Goal: Task Accomplishment & Management: Manage account settings

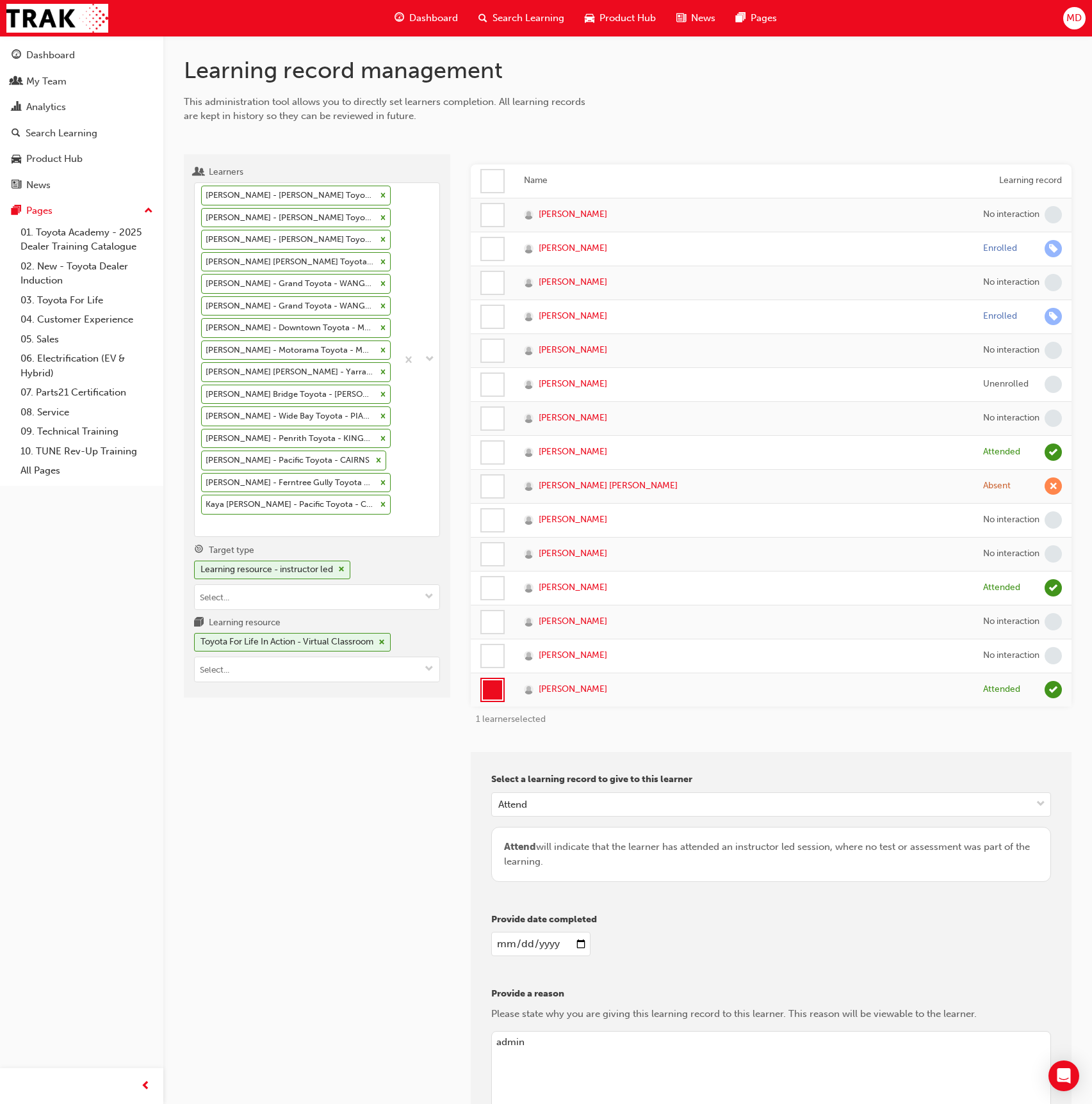
scroll to position [155, 0]
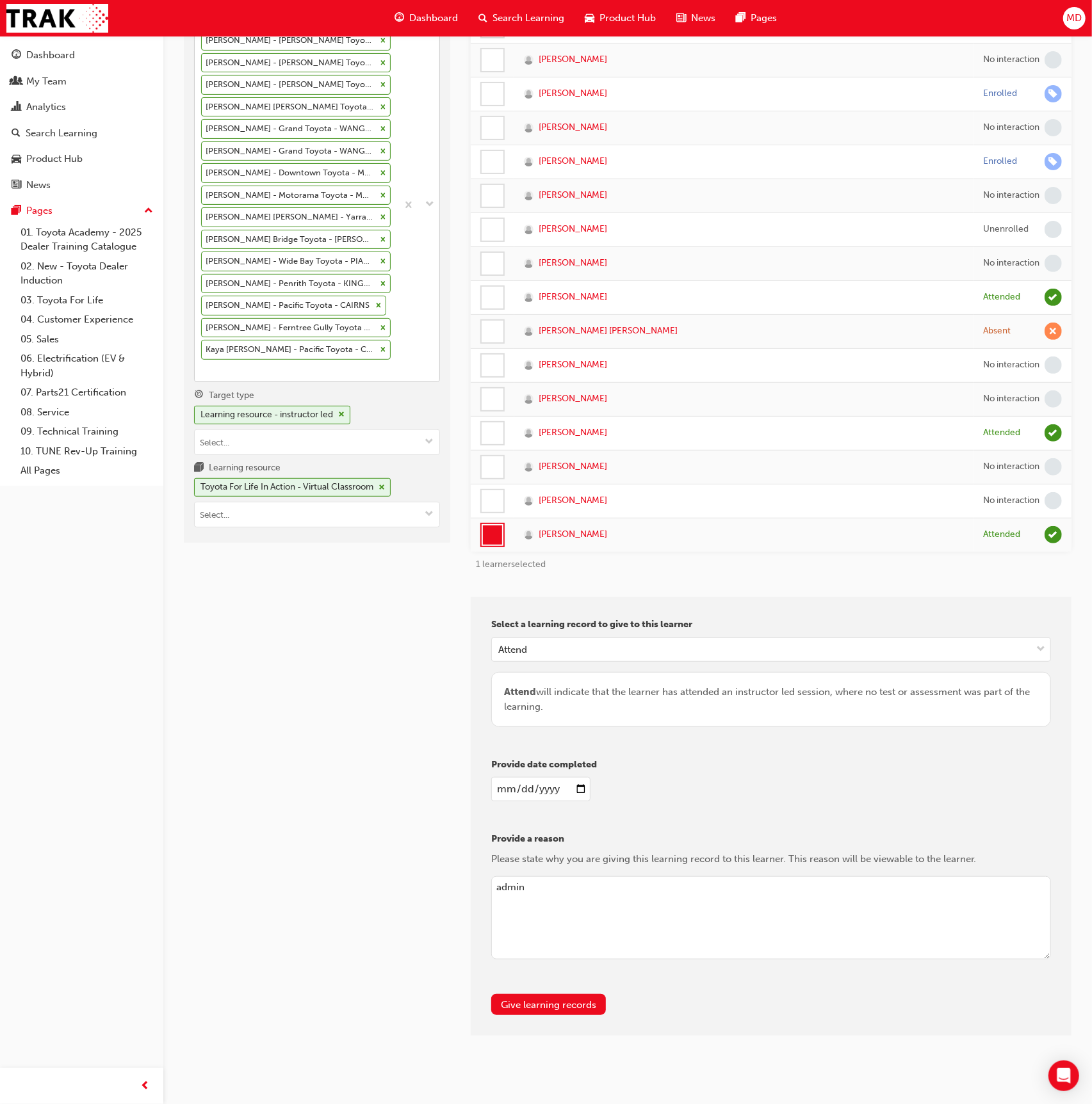
click at [383, 345] on div "[PERSON_NAME] - [PERSON_NAME] Toyota - [PERSON_NAME] [PERSON_NAME] - [PERSON_NA…" at bounding box center [295, 204] width 202 height 353
click at [202, 365] on input "Learners [PERSON_NAME] - [PERSON_NAME] Toyota - [PERSON_NAME] [PERSON_NAME] - […" at bounding box center [202, 370] width 2 height 11
type input "miles"
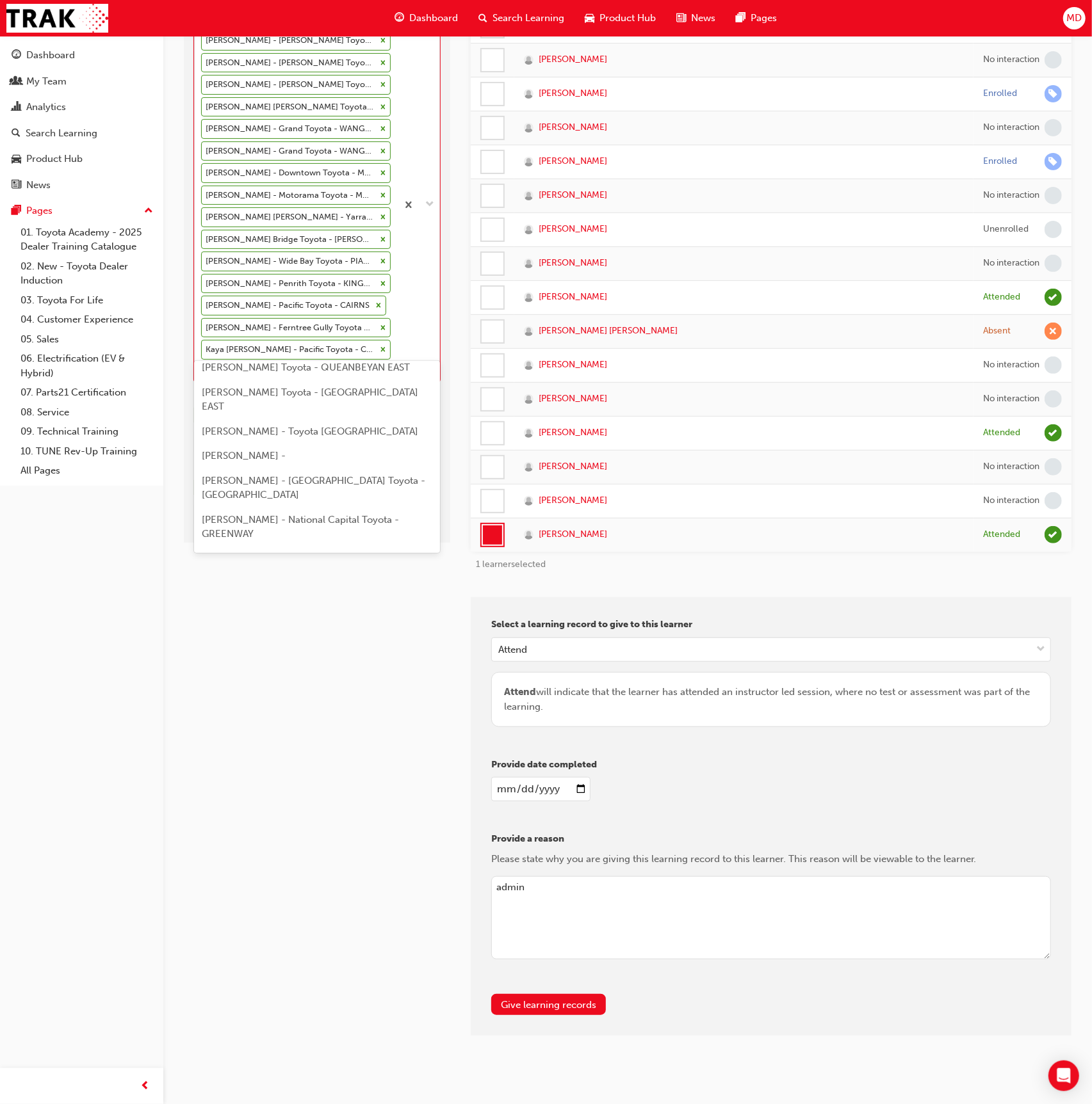
scroll to position [156, 0]
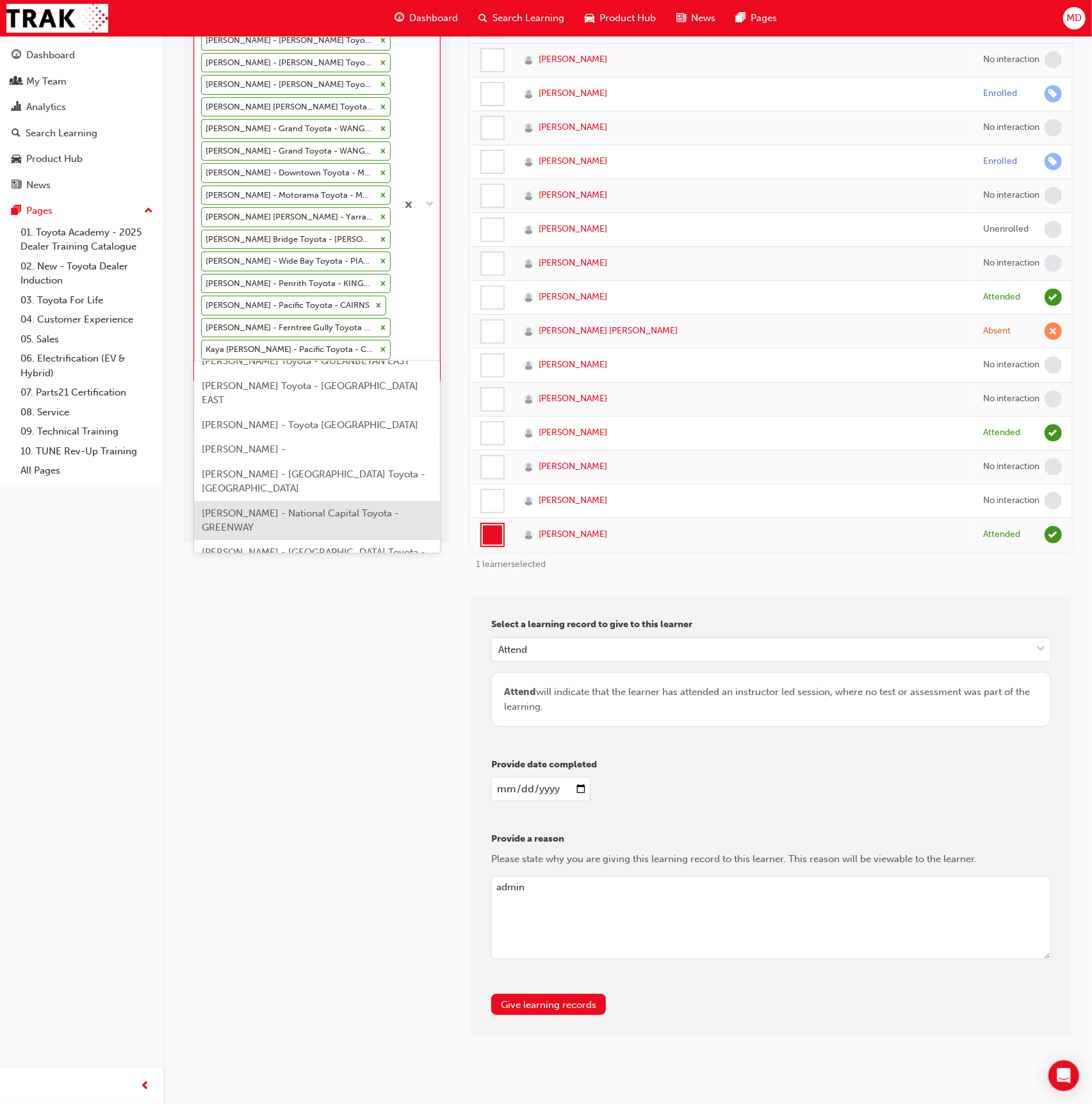
click at [320, 508] on span "[PERSON_NAME] - National Capital Toyota - GREENWAY" at bounding box center [300, 521] width 197 height 26
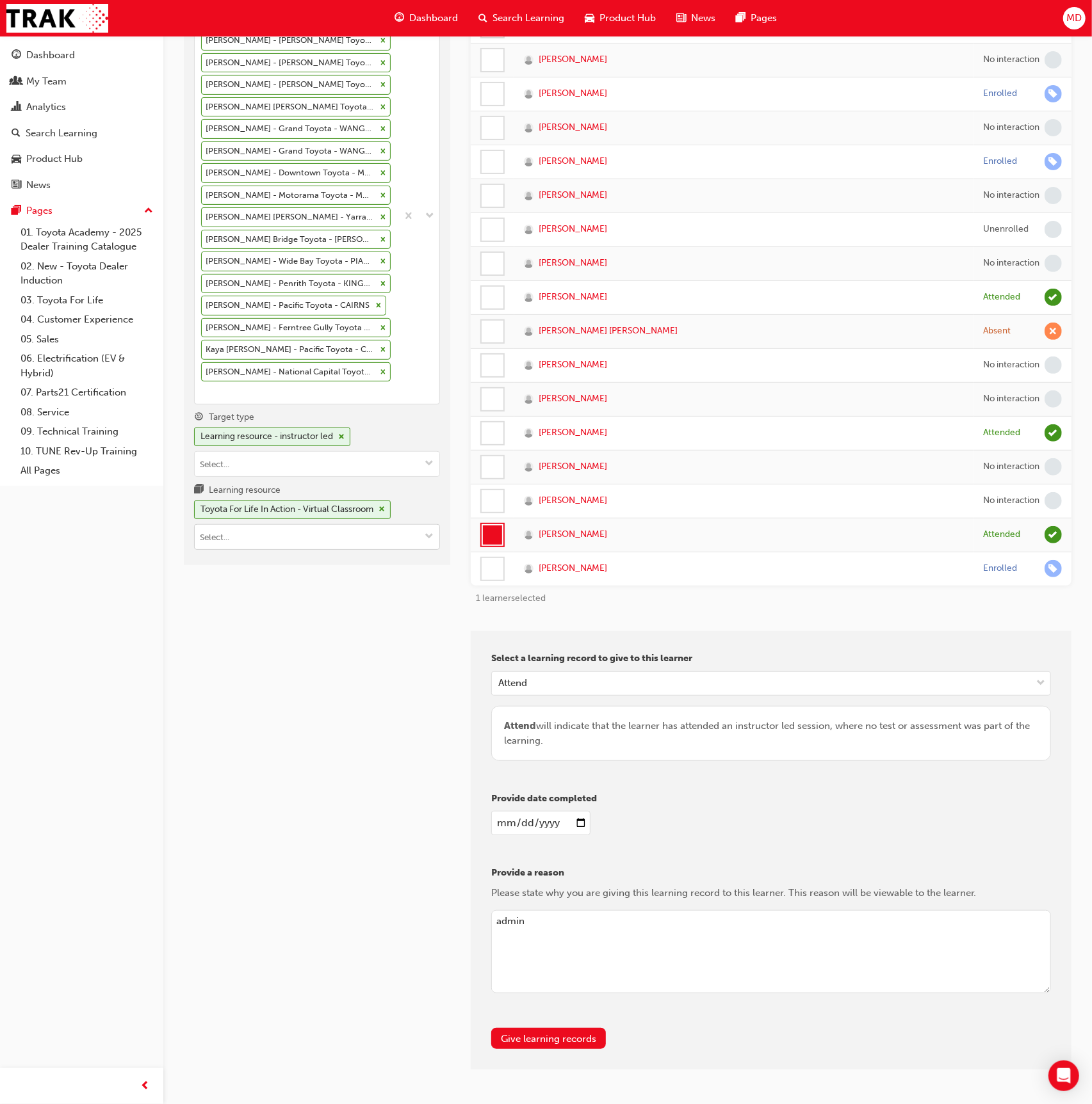
click at [277, 532] on input "Learning resource Toyota For Life In Action - Virtual Classroom" at bounding box center [317, 537] width 245 height 24
type input "tsa21"
click at [363, 569] on div "TSA21 LIVE" at bounding box center [317, 577] width 236 height 16
click at [560, 570] on span "[PERSON_NAME]" at bounding box center [572, 568] width 68 height 15
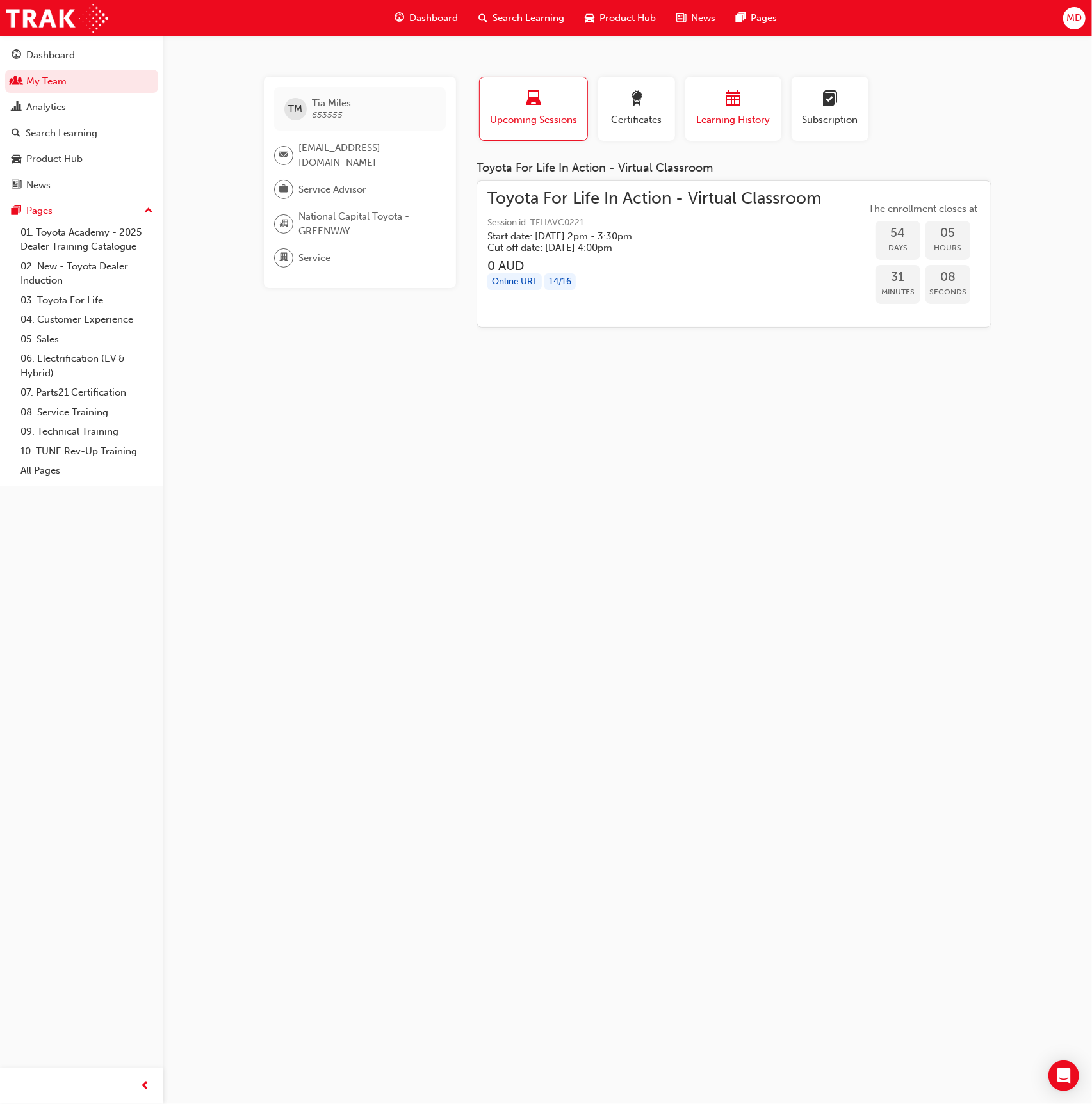
click at [716, 108] on div "button" at bounding box center [733, 101] width 77 height 20
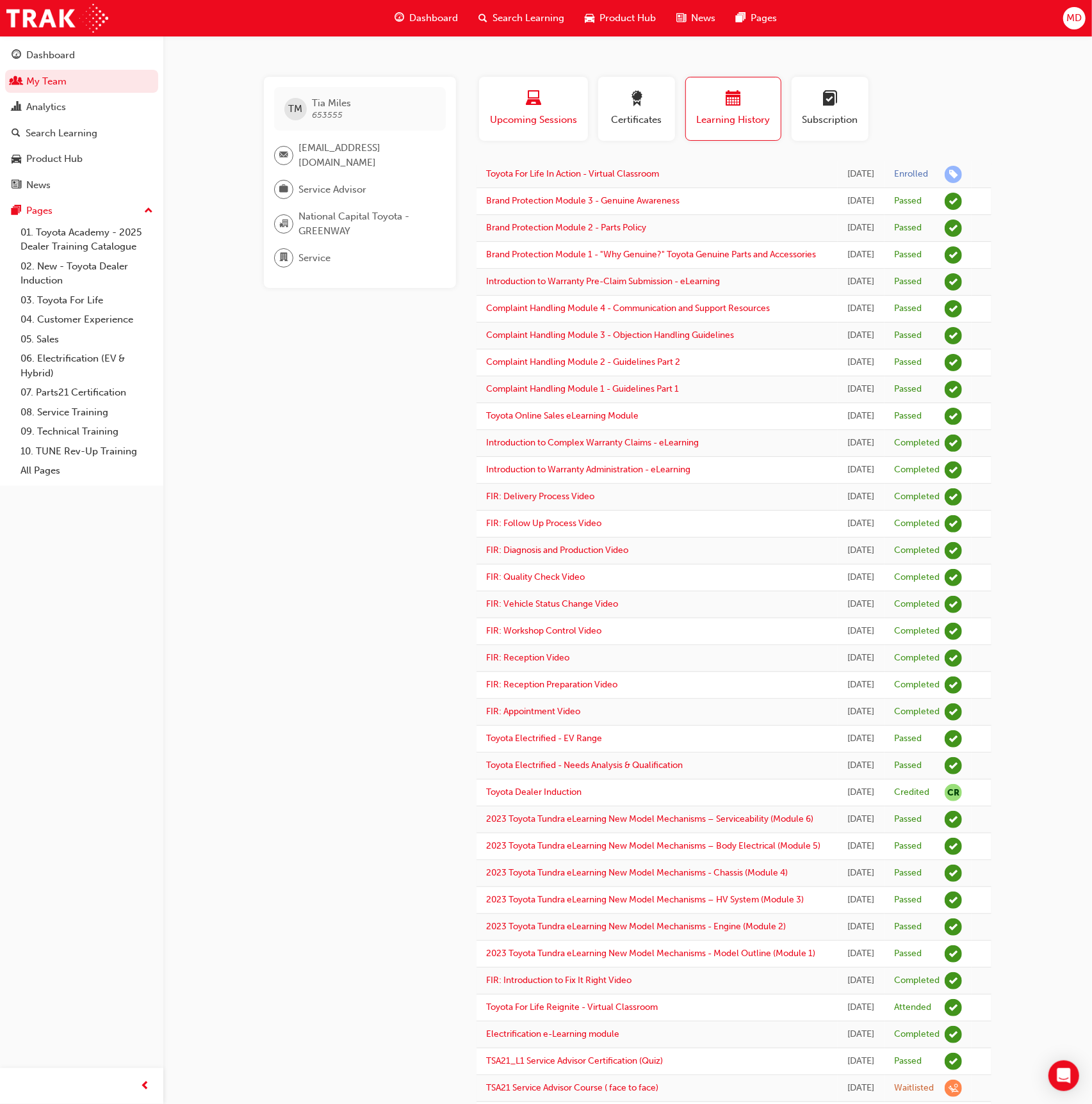
click at [548, 117] on span "Upcoming Sessions" at bounding box center [534, 120] width 90 height 15
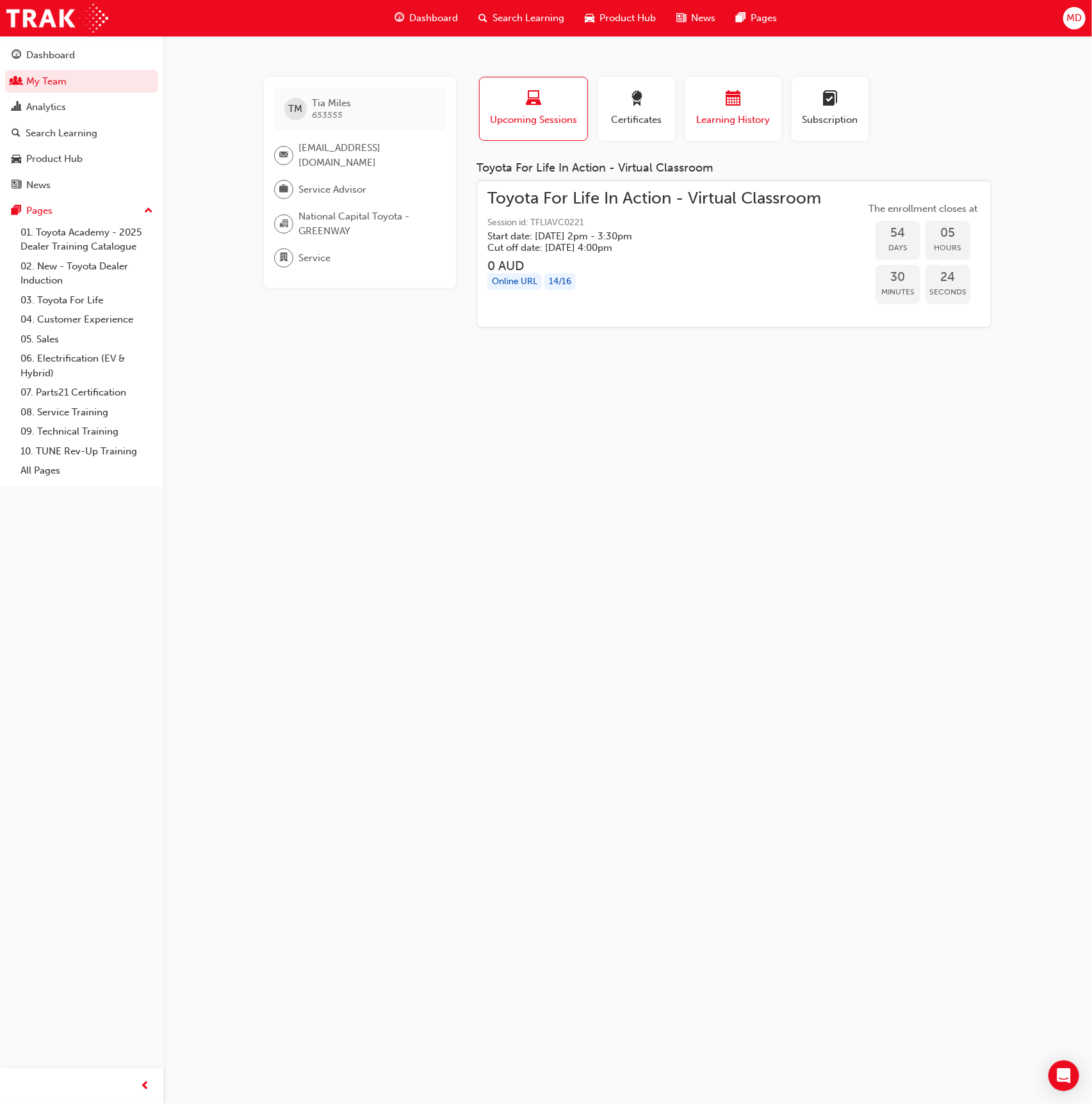
click at [760, 113] on span "Learning History" at bounding box center [733, 120] width 77 height 15
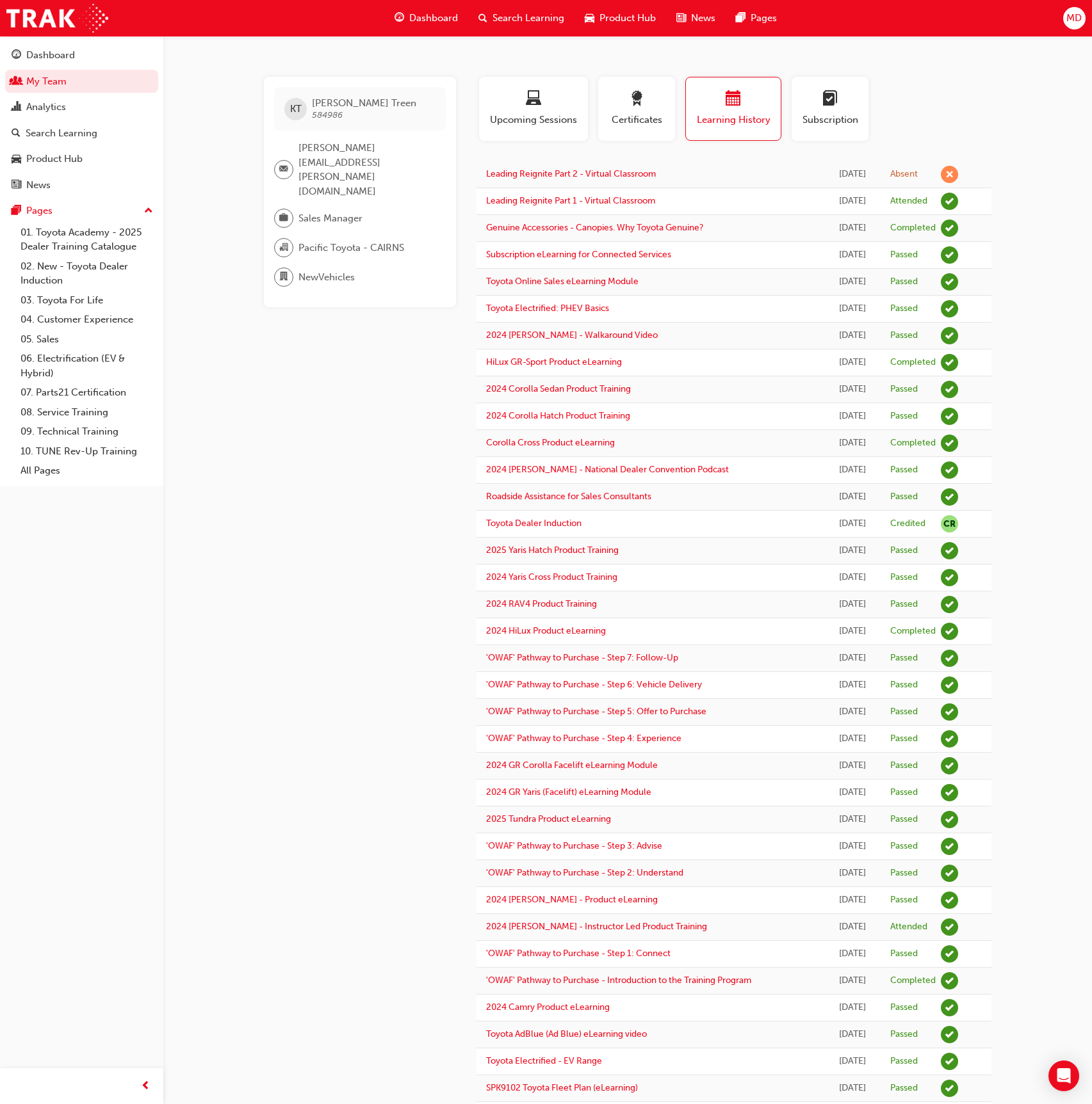
scroll to position [1, 0]
click at [76, 101] on div "Analytics" at bounding box center [81, 107] width 140 height 16
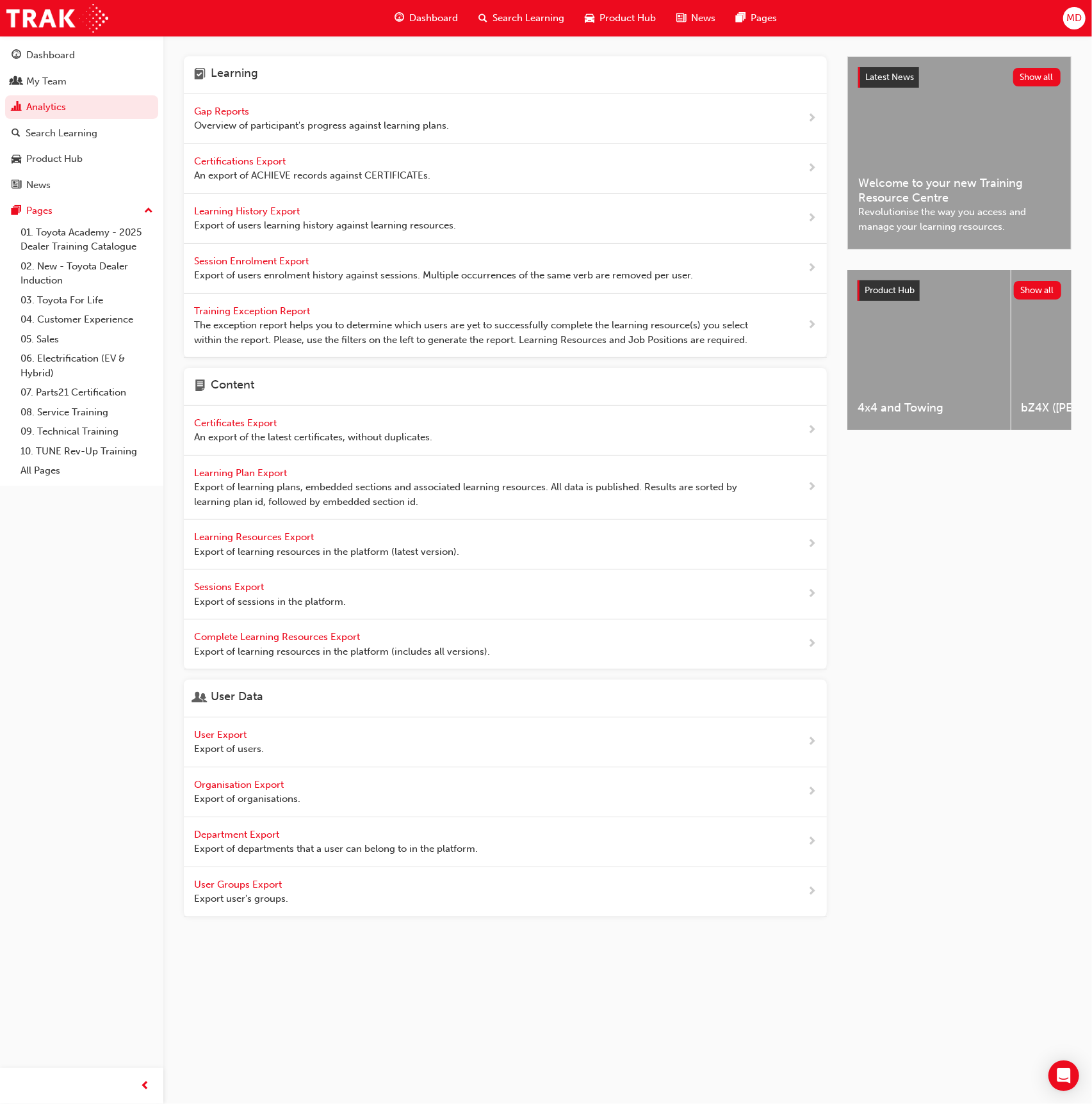
click at [235, 111] on span "Gap Reports" at bounding box center [223, 111] width 57 height 12
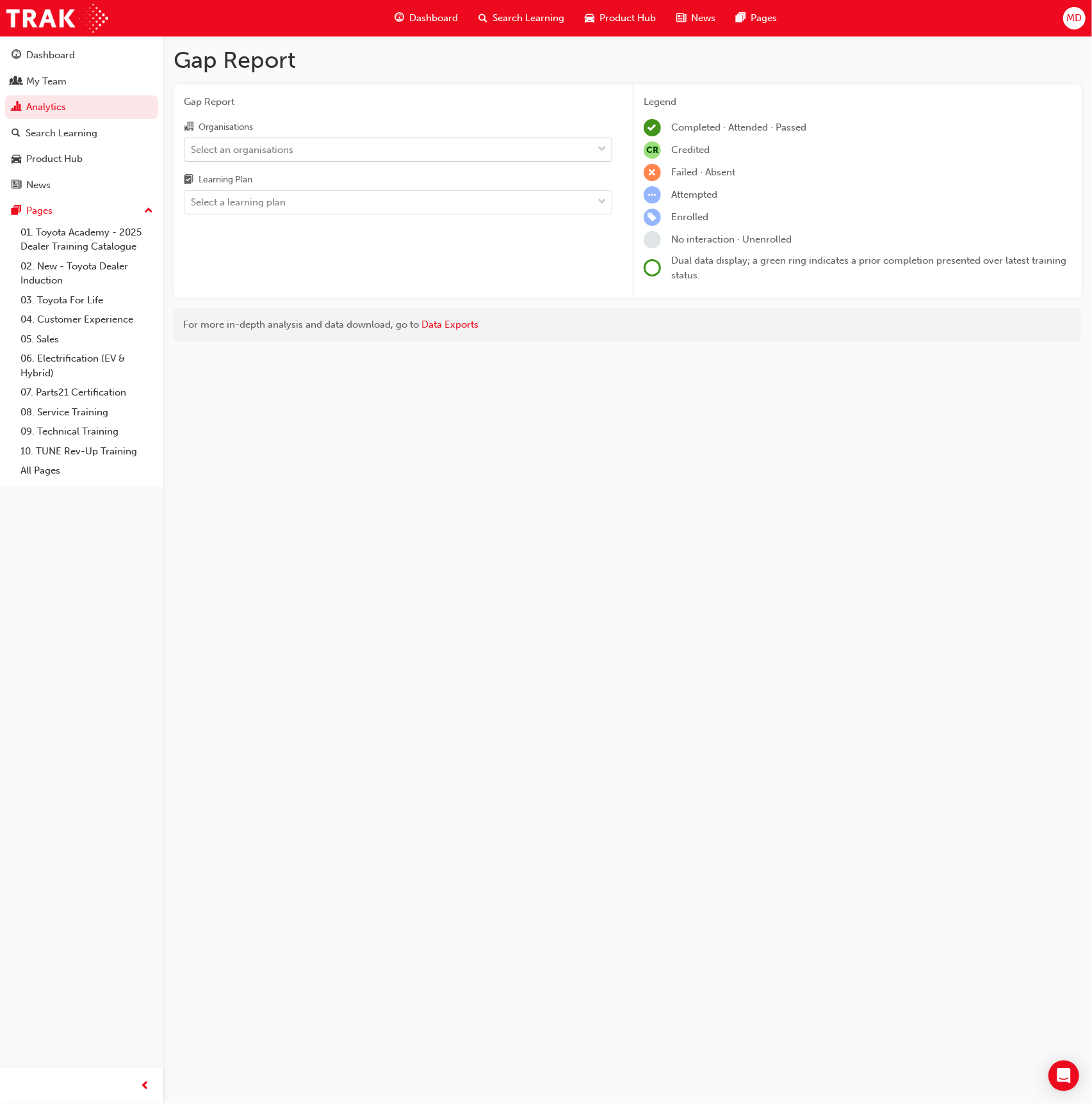
click at [230, 149] on div "Select an organisations" at bounding box center [242, 149] width 102 height 15
click at [192, 149] on input "Organisations Select an organisations" at bounding box center [191, 149] width 2 height 11
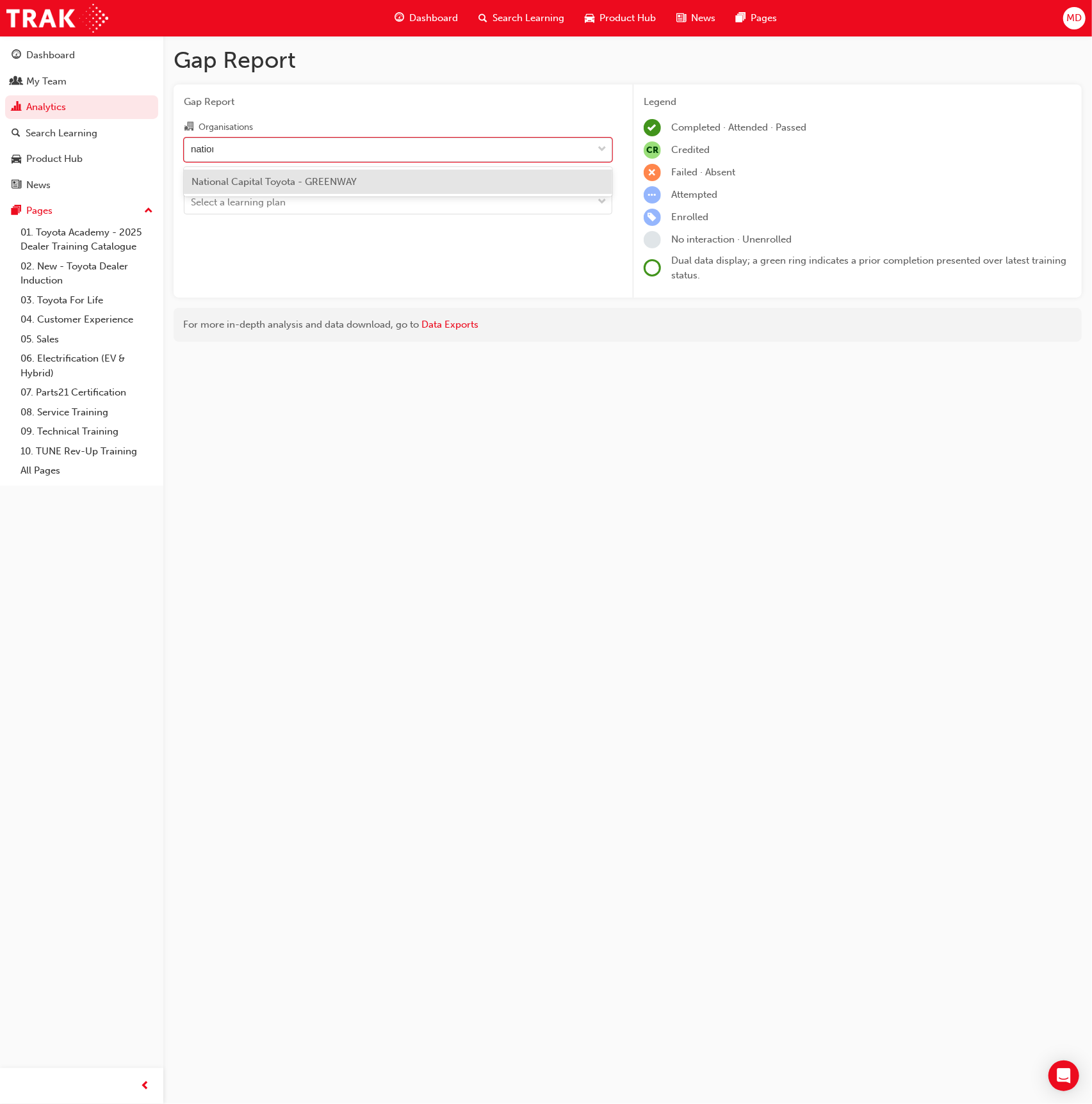
type input "national"
click at [314, 184] on span "National Capital Toyota - GREENWAY" at bounding box center [273, 181] width 165 height 12
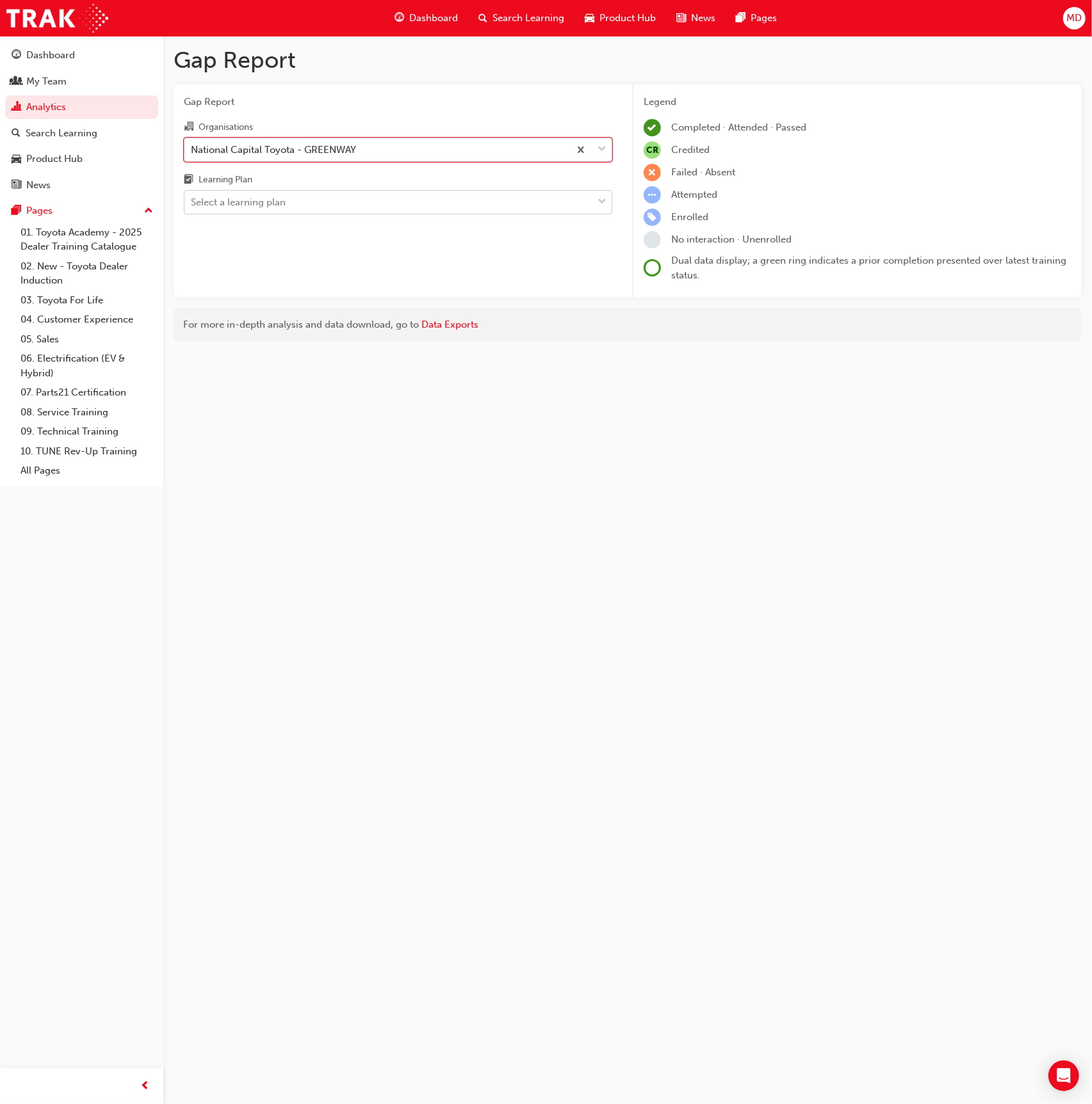
click at [276, 211] on div "Select a learning plan" at bounding box center [388, 202] width 408 height 22
click at [192, 207] on input "Learning Plan Select a learning plan" at bounding box center [191, 202] width 2 height 11
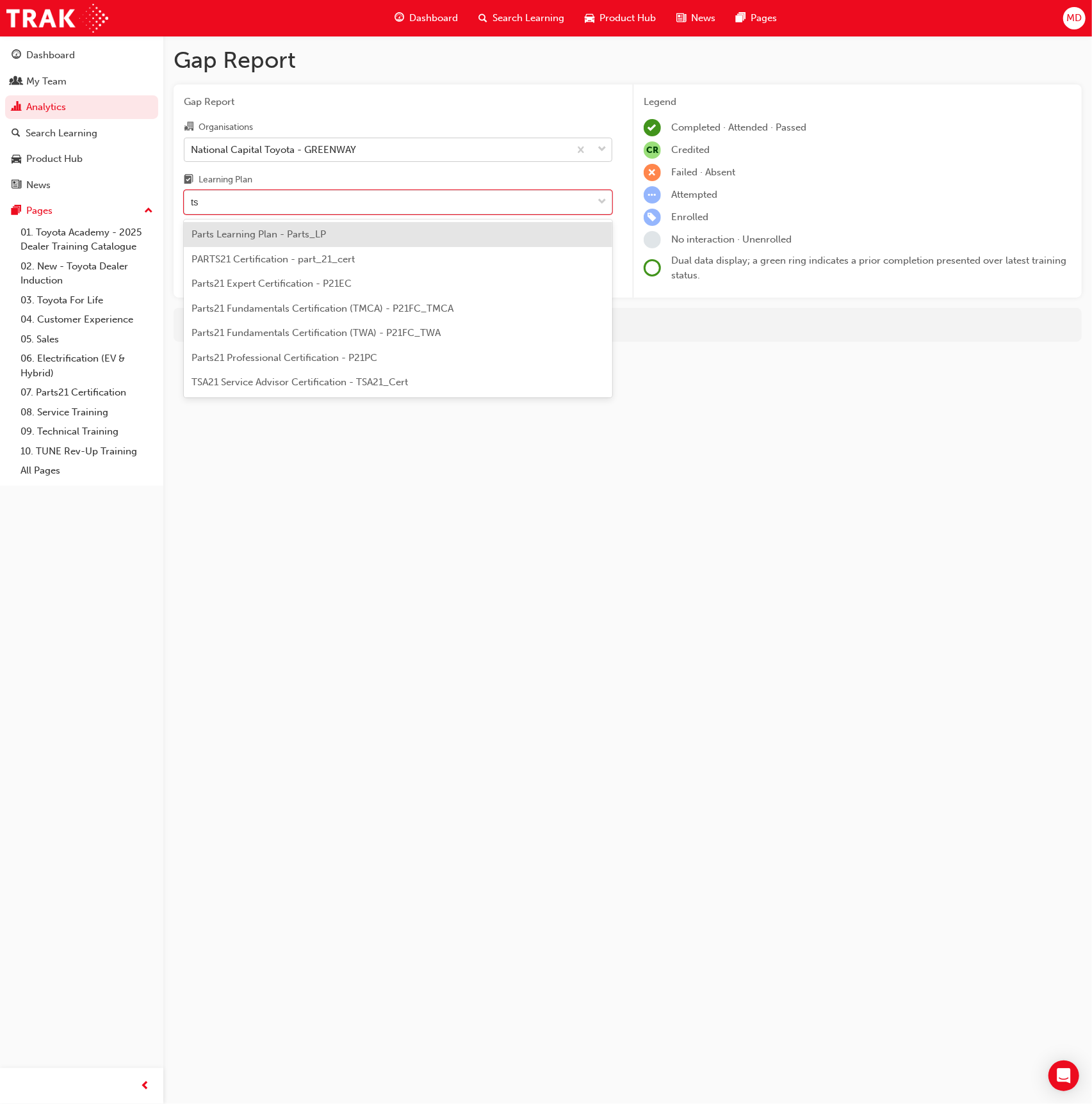
type input "tsa"
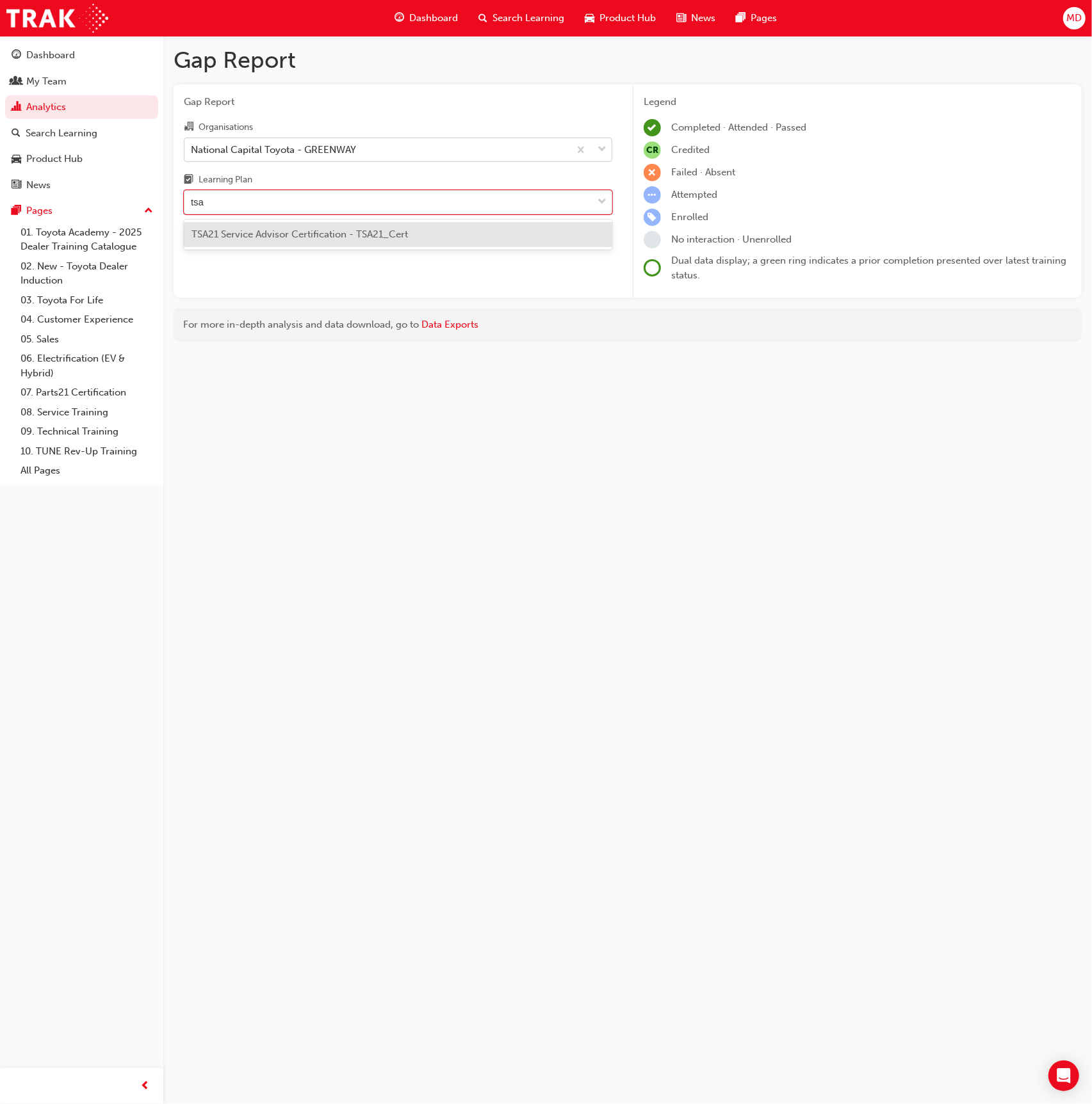
click at [317, 235] on span "TSA21 Service Advisor Certification - TSA21_Cert" at bounding box center [299, 234] width 216 height 12
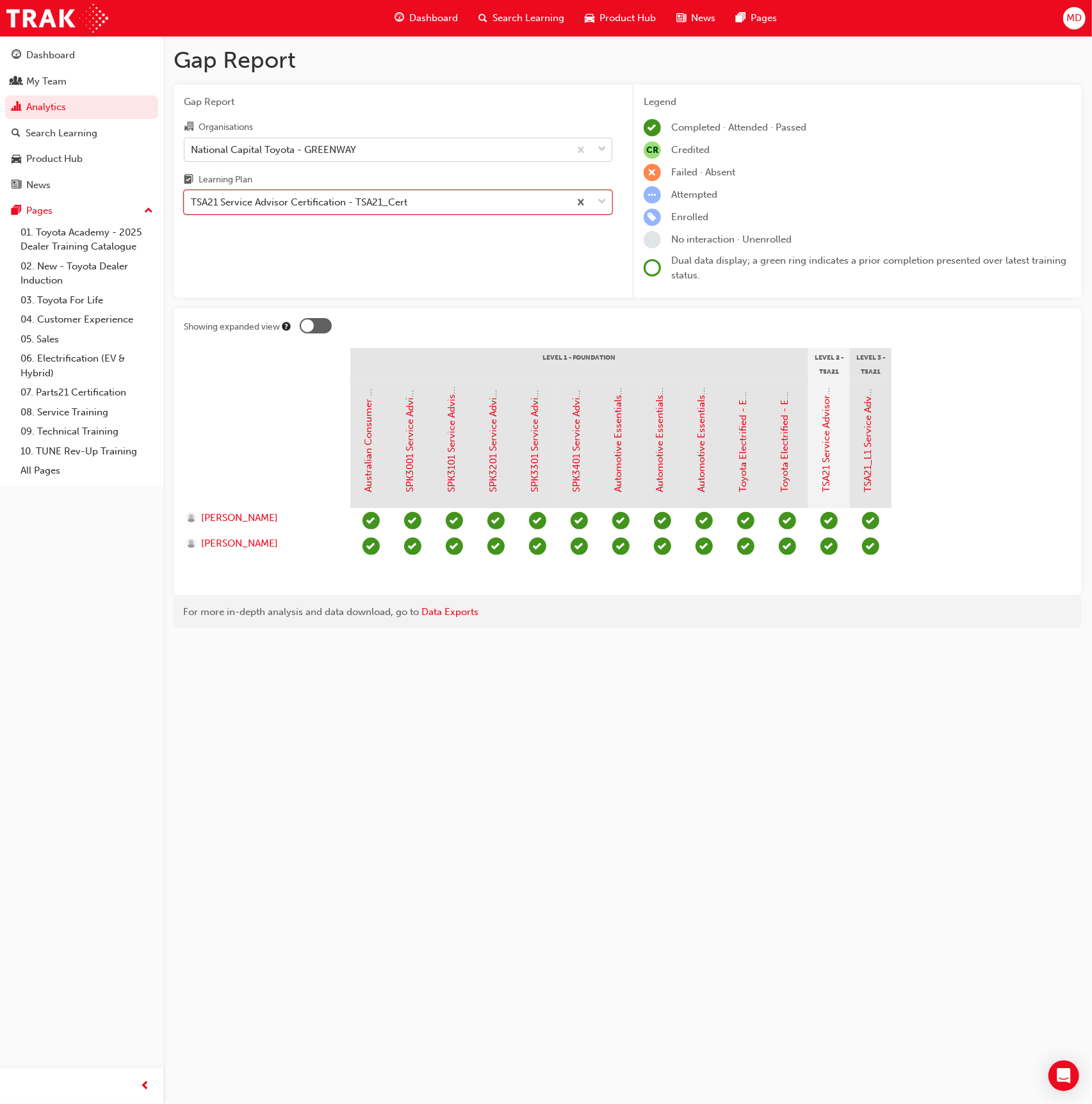
click at [825, 549] on span "learningRecordVerb_ATTEND-icon" at bounding box center [829, 547] width 17 height 17
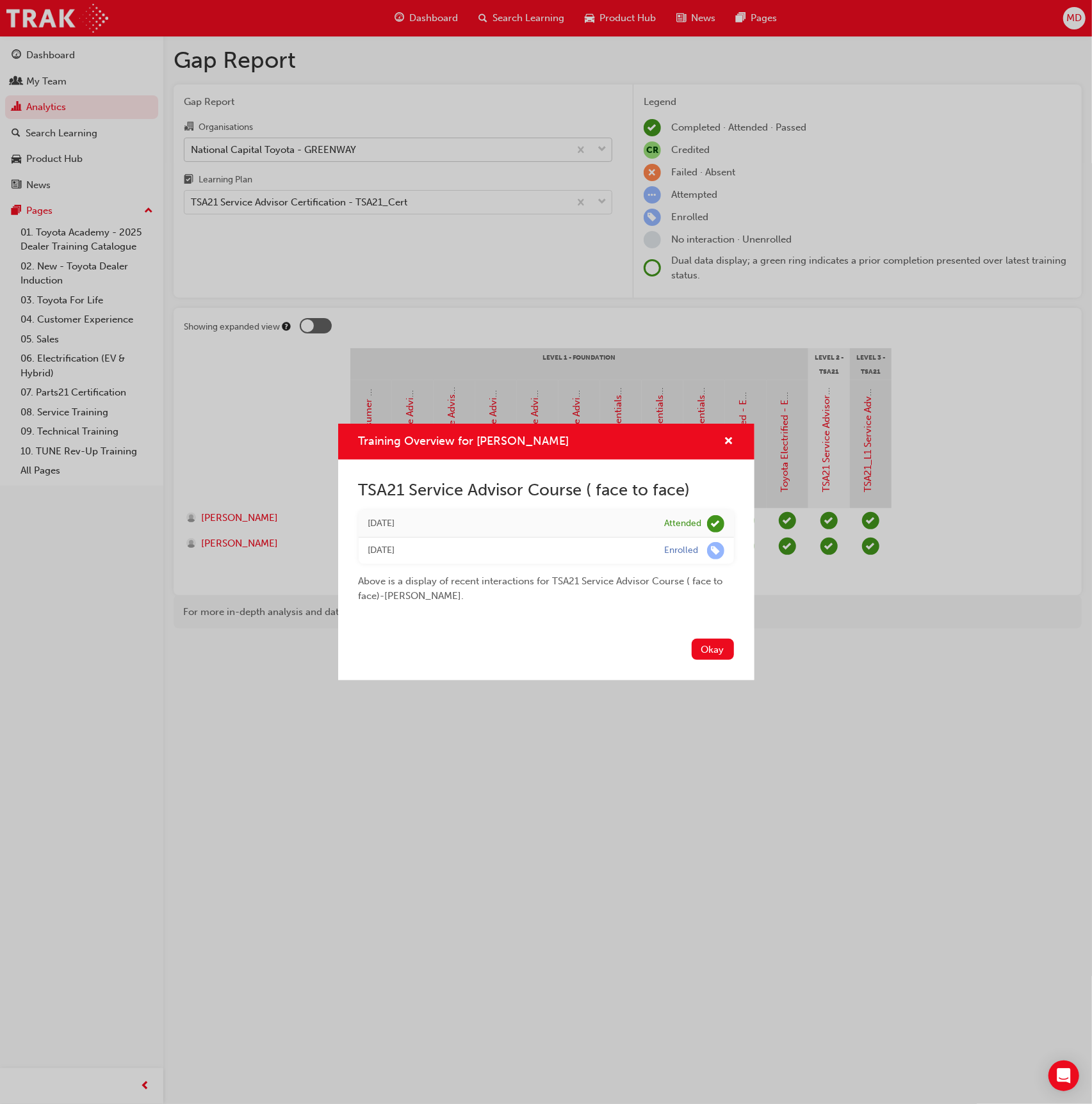
click at [337, 754] on div "Training Overview for Tia Miles TSA21 Service Advisor Course ( face to face) Tu…" at bounding box center [546, 552] width 1092 height 1104
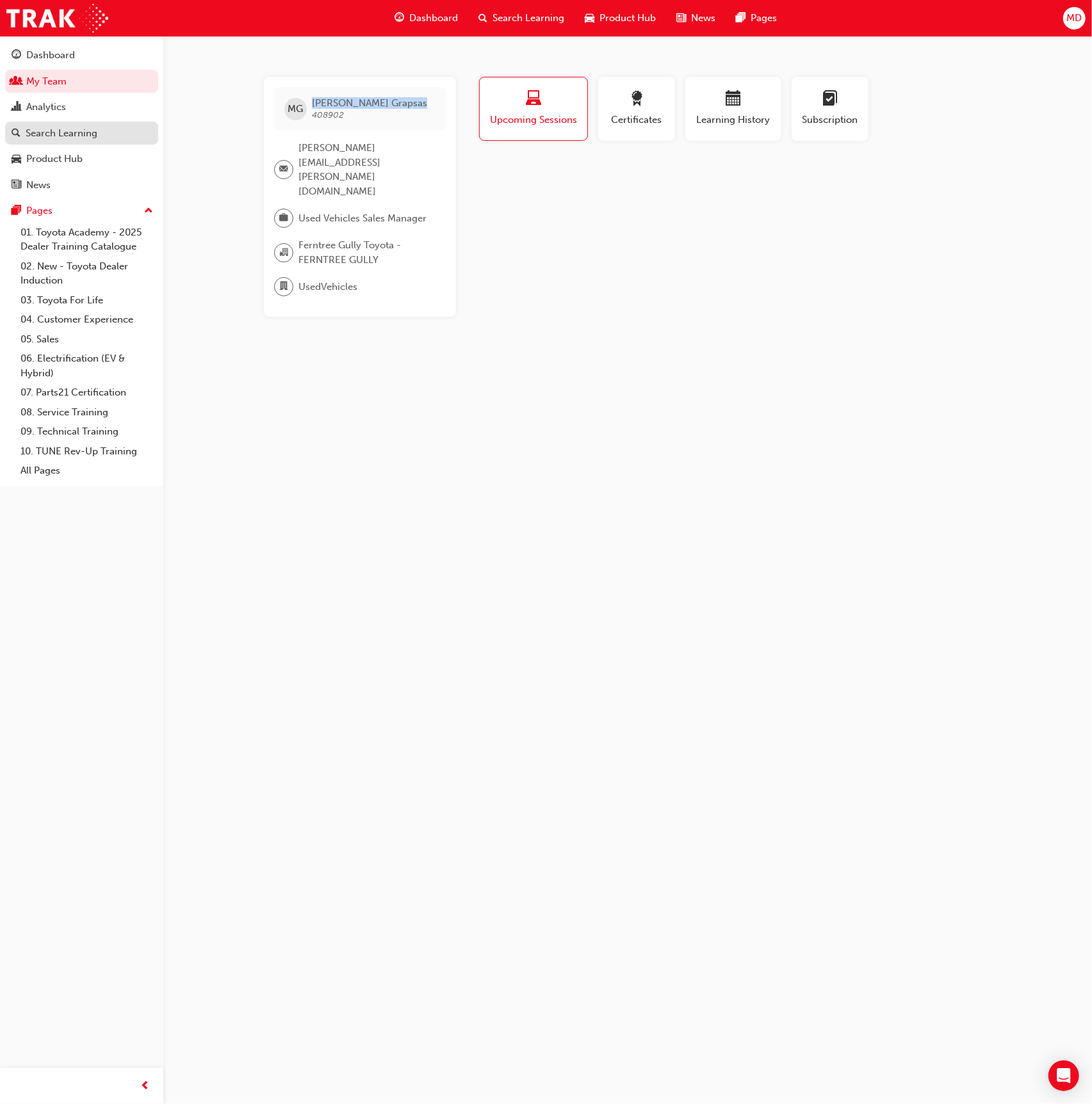
click at [100, 136] on div "Search Learning" at bounding box center [81, 133] width 140 height 16
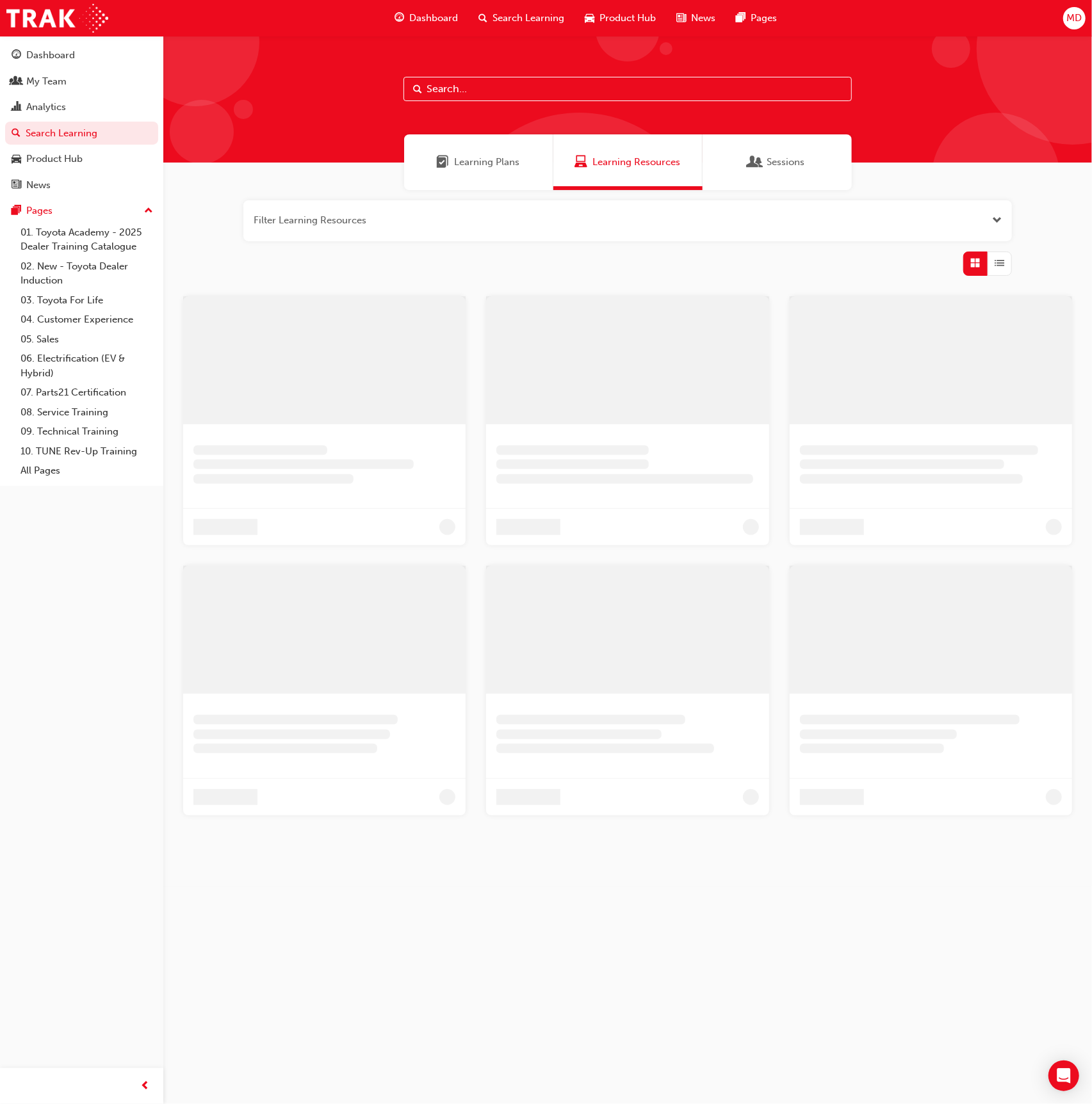
click at [449, 90] on input "text" at bounding box center [627, 88] width 448 height 24
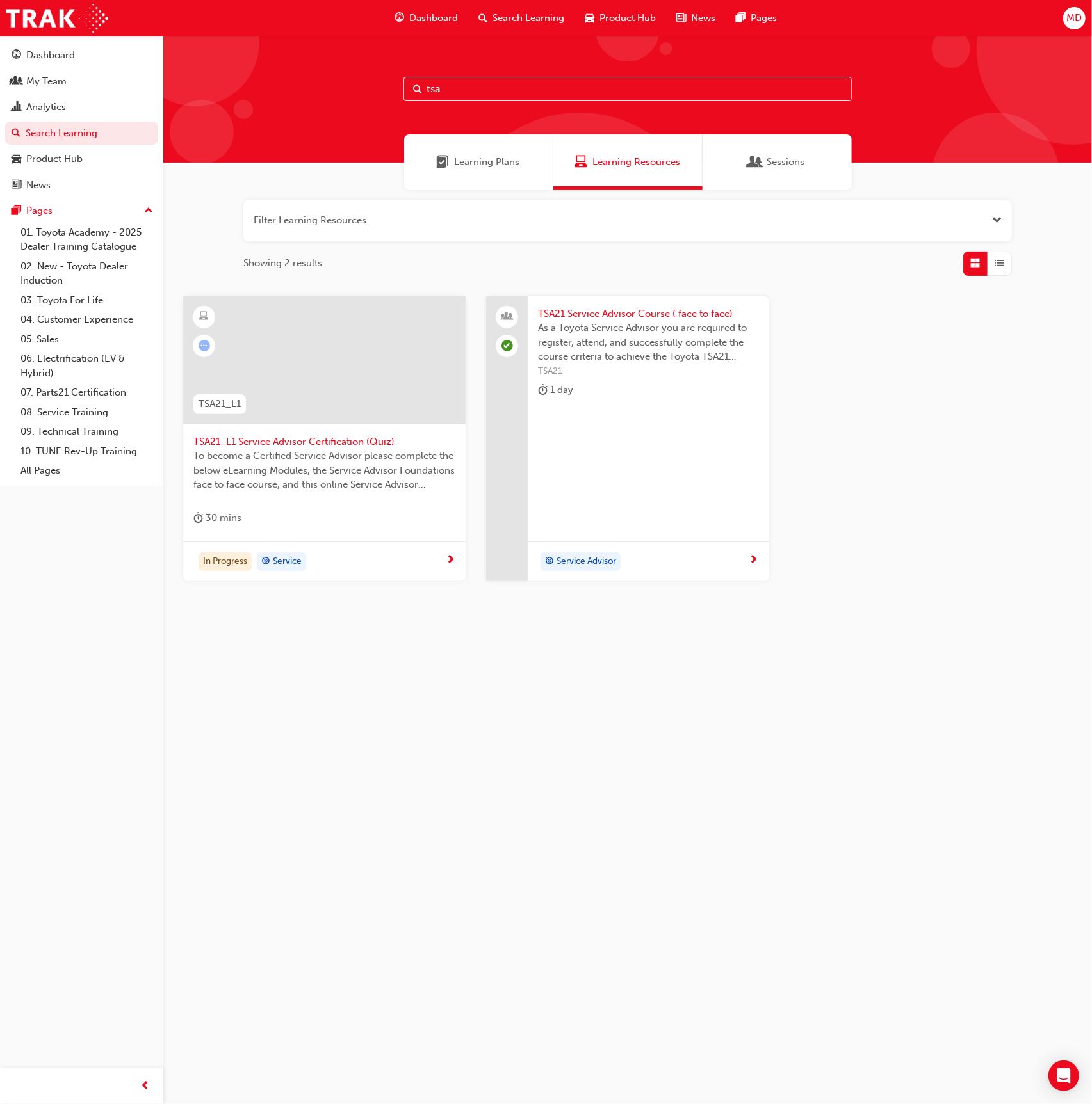
type input "tsa"
click at [643, 334] on span "As a Toyota Service Advisor you are required to register, attend, and successfu…" at bounding box center [648, 342] width 220 height 43
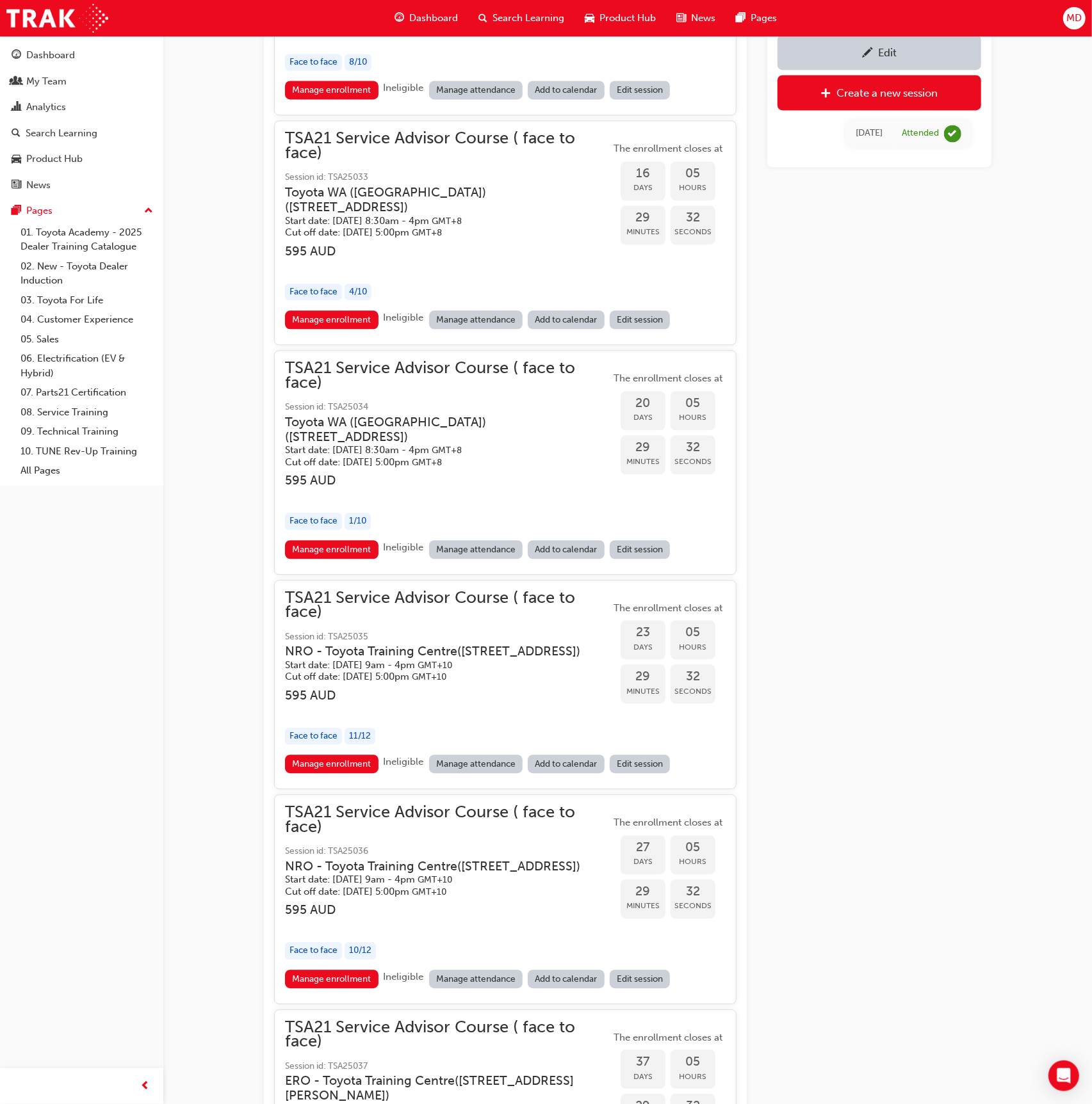
scroll to position [2364, 0]
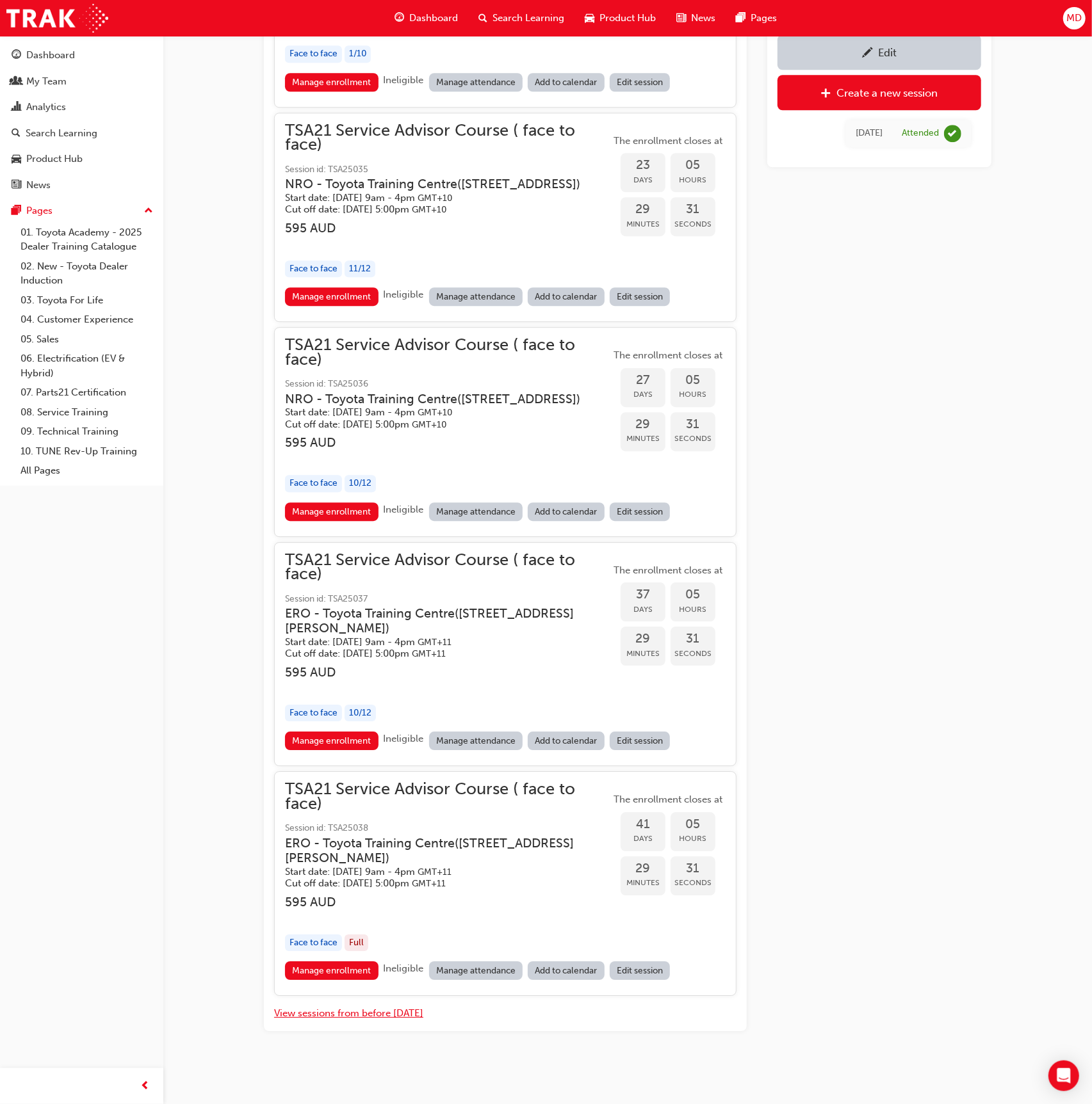
click at [412, 1014] on button "View sessions from before today" at bounding box center [349, 1013] width 149 height 15
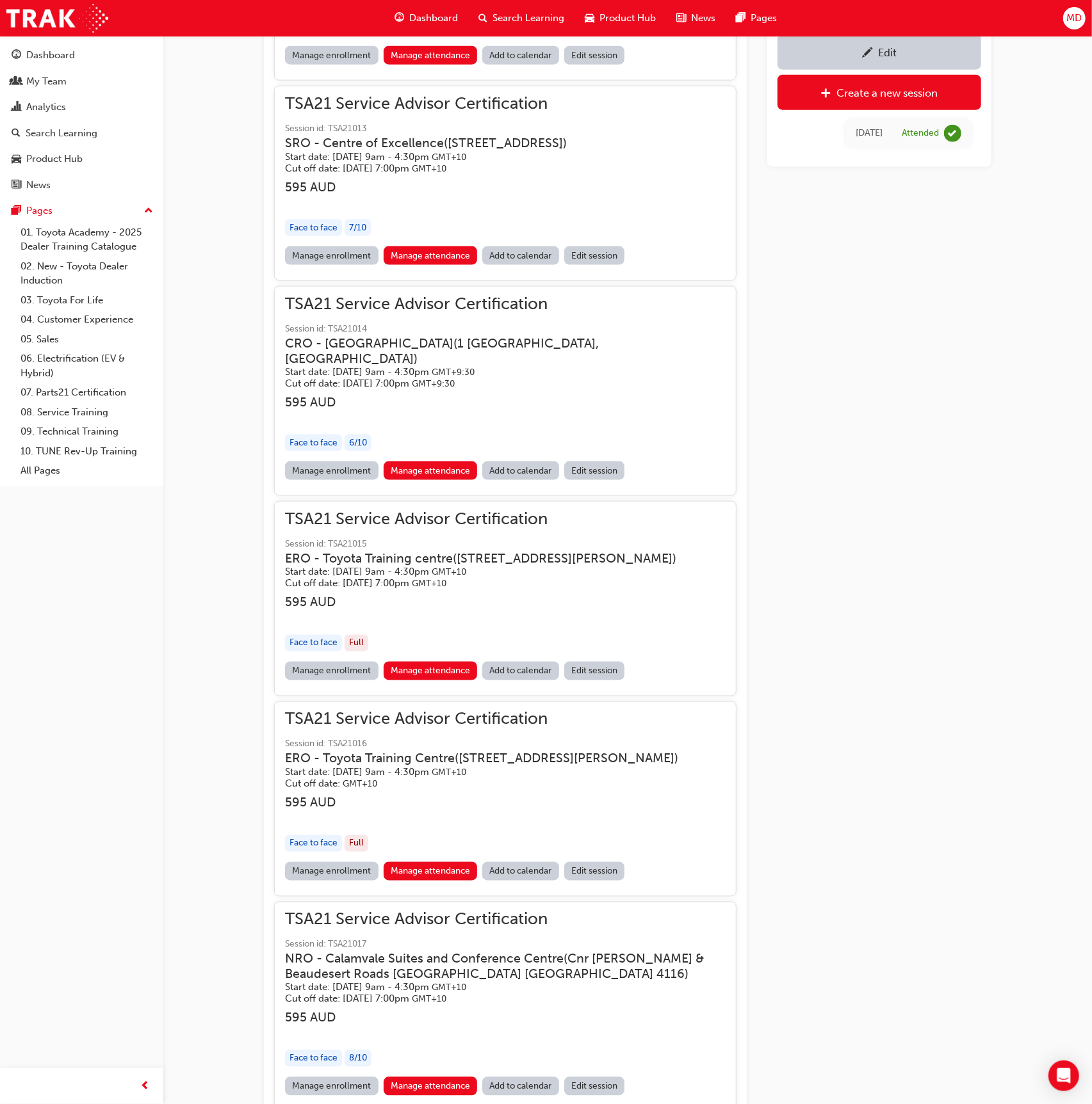
scroll to position [4315, 0]
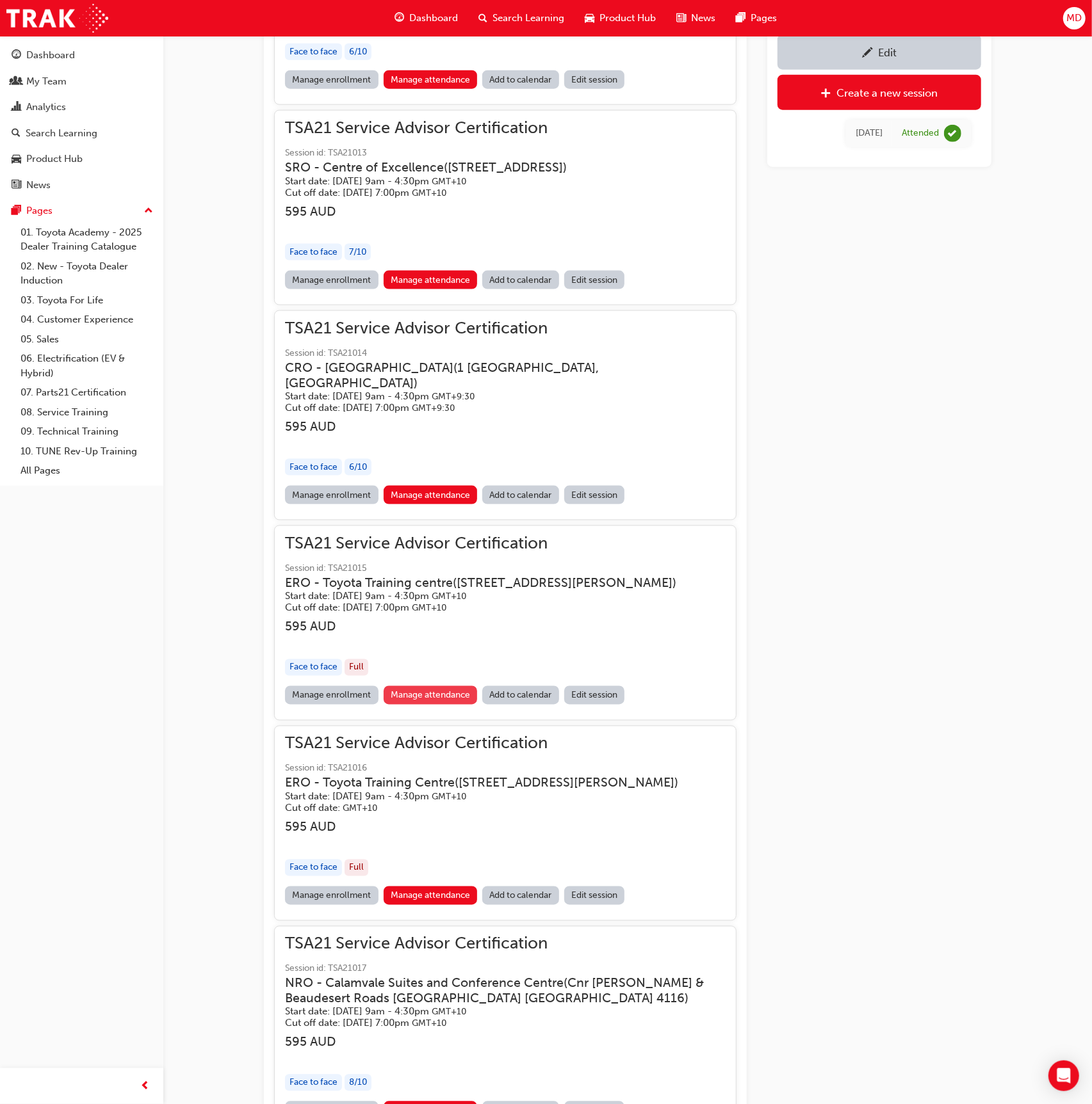
click at [434, 692] on link "Manage attendance" at bounding box center [431, 695] width 94 height 19
